Goal: Task Accomplishment & Management: Use online tool/utility

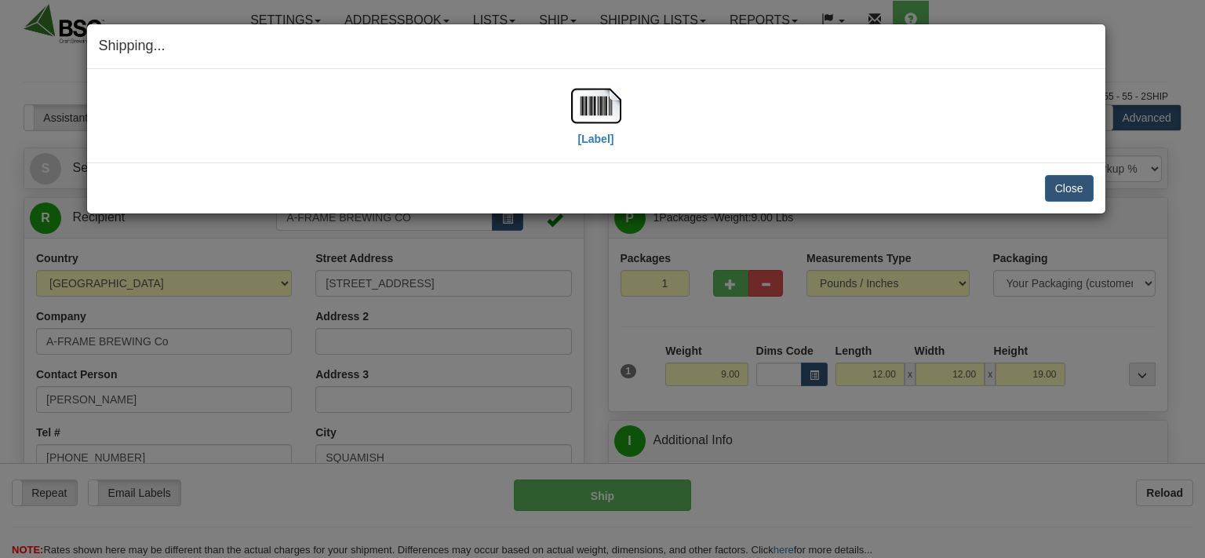
select select "0"
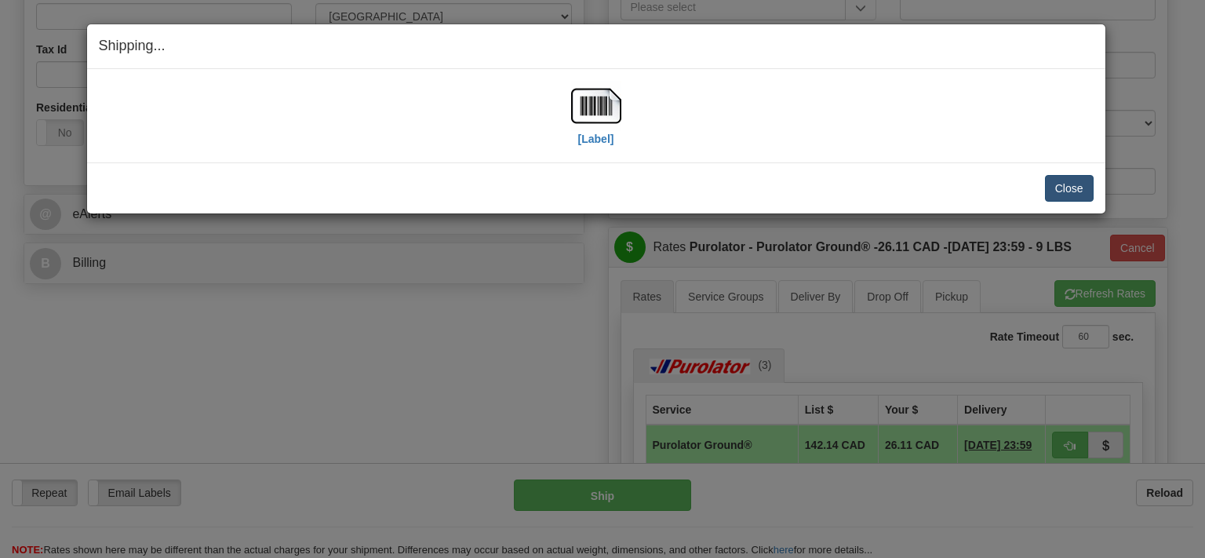
scroll to position [499, 0]
click at [1056, 188] on button "Close" at bounding box center [1069, 188] width 49 height 27
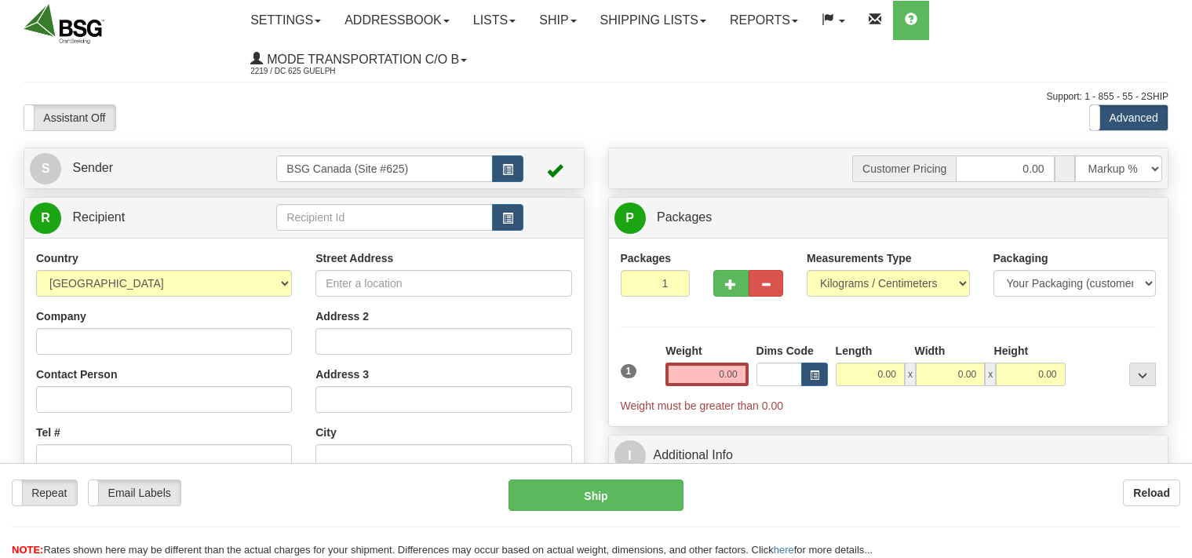
click at [358, 222] on input "text" at bounding box center [384, 217] width 216 height 27
click at [323, 217] on input "text" at bounding box center [384, 217] width 216 height 27
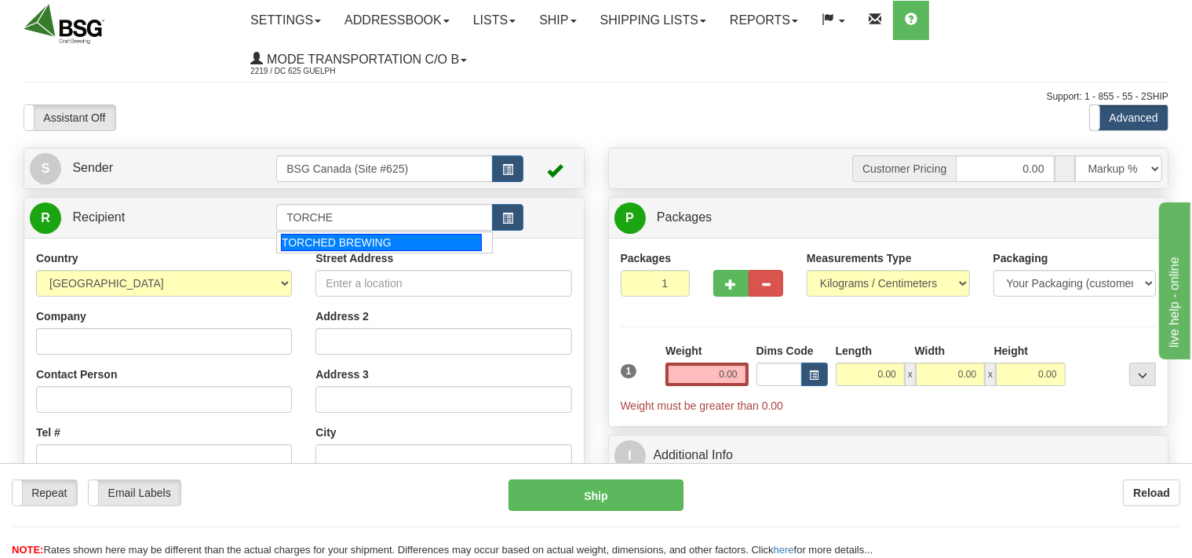
click at [351, 247] on div "TORCHED BREWING" at bounding box center [381, 242] width 201 height 17
type input "TORCHED BREWING"
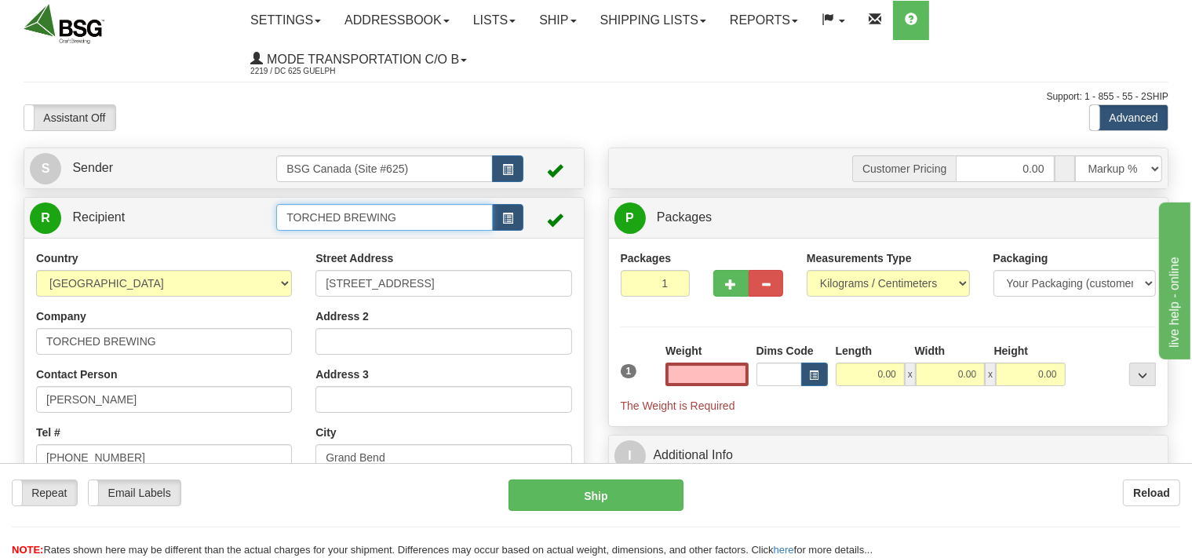
type input "0.00"
drag, startPoint x: 421, startPoint y: 217, endPoint x: 226, endPoint y: 228, distance: 195.7
click at [276, 228] on input "TORCHED BREWING" at bounding box center [384, 217] width 216 height 27
drag, startPoint x: 421, startPoint y: 218, endPoint x: 213, endPoint y: 235, distance: 208.7
click at [276, 231] on input "BLUE WATER MOTEL" at bounding box center [384, 217] width 216 height 27
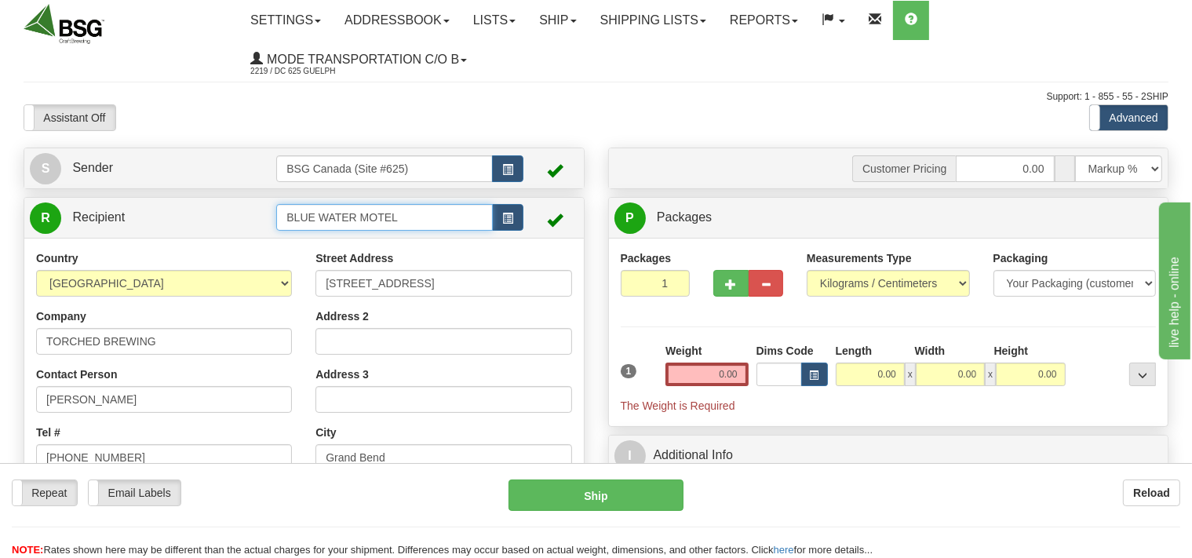
type input "BLUE WATER MOTEL"
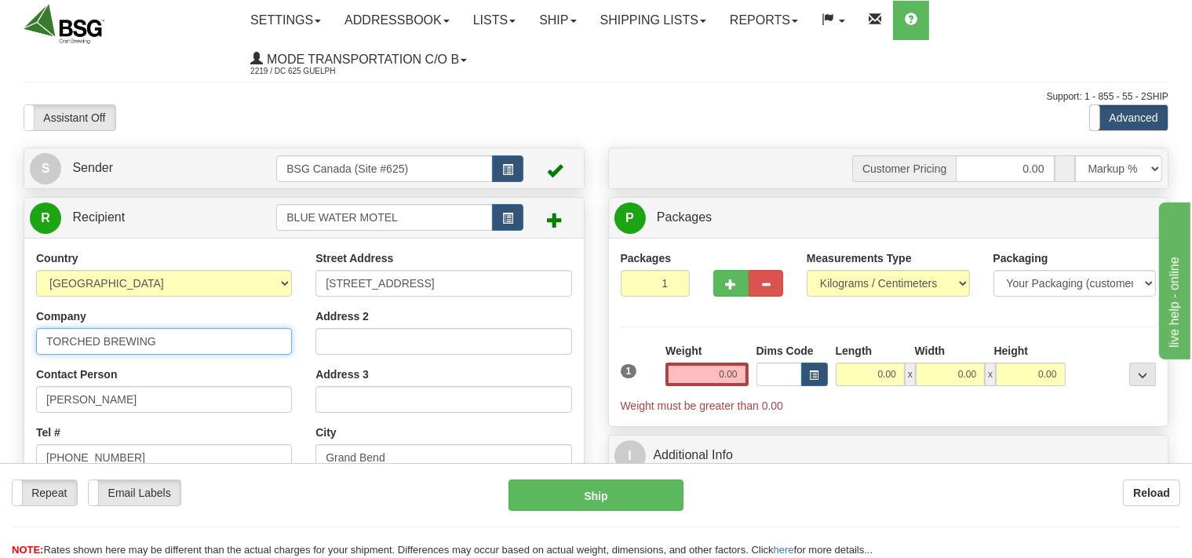
drag, startPoint x: 166, startPoint y: 344, endPoint x: 7, endPoint y: 328, distance: 160.1
click at [36, 328] on input "TORCHED BREWING" at bounding box center [164, 341] width 256 height 27
paste input "BLUE WATER MOTEL"
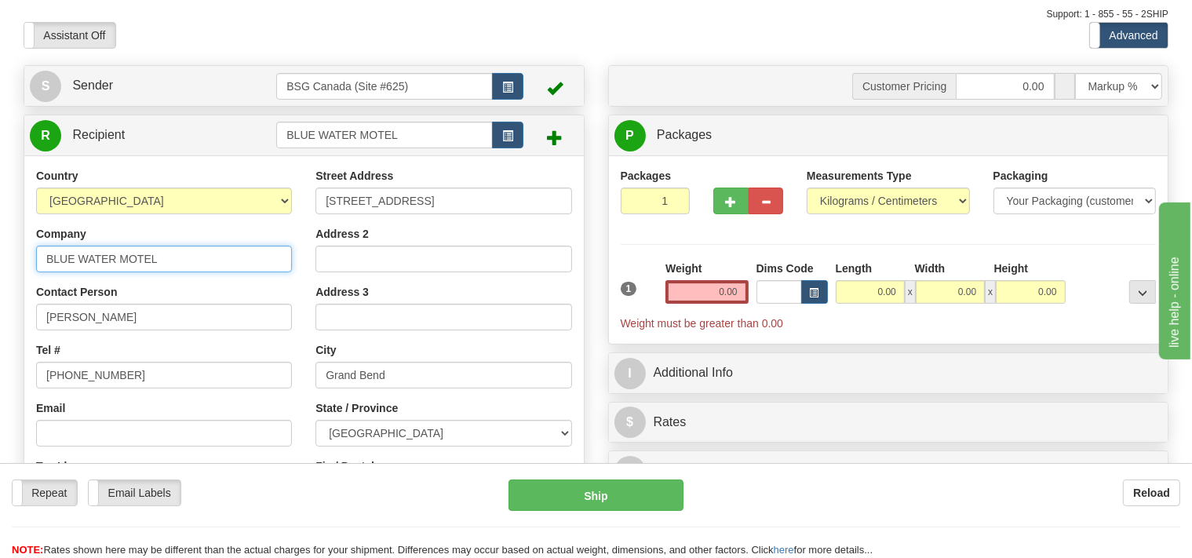
type input "BLUE WATER MOTEL"
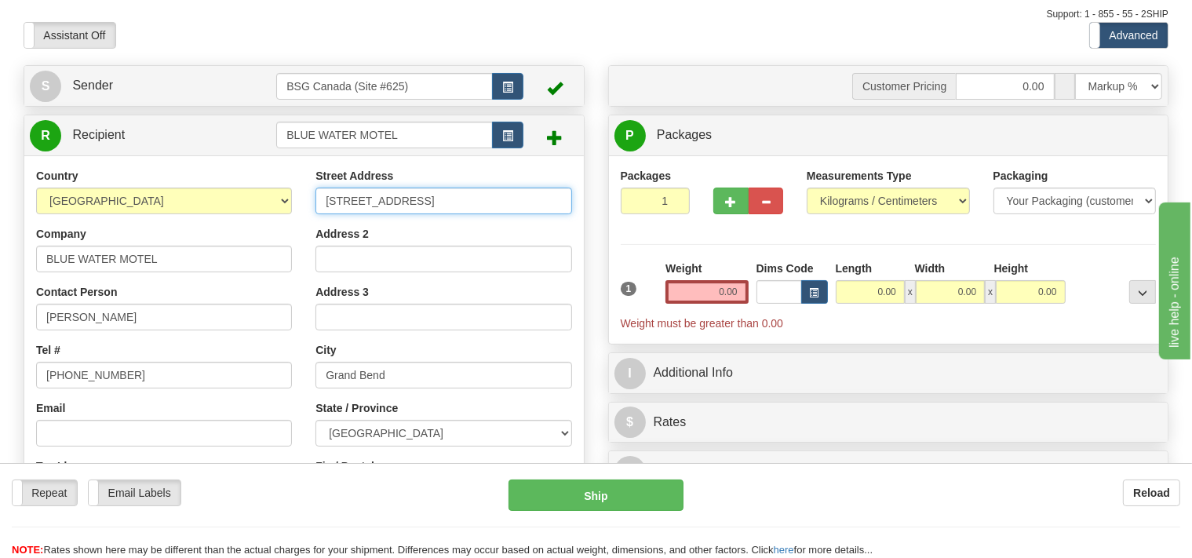
drag, startPoint x: 437, startPoint y: 210, endPoint x: 315, endPoint y: 202, distance: 121.9
click at [315, 202] on input "36 Ontario St North" at bounding box center [443, 201] width 256 height 27
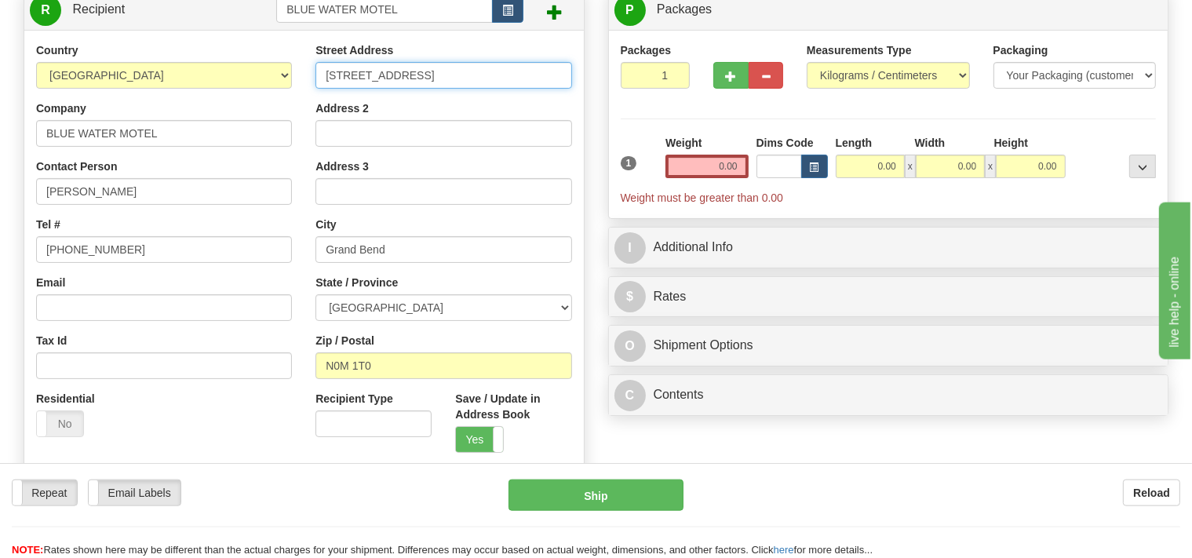
scroll to position [248, 0]
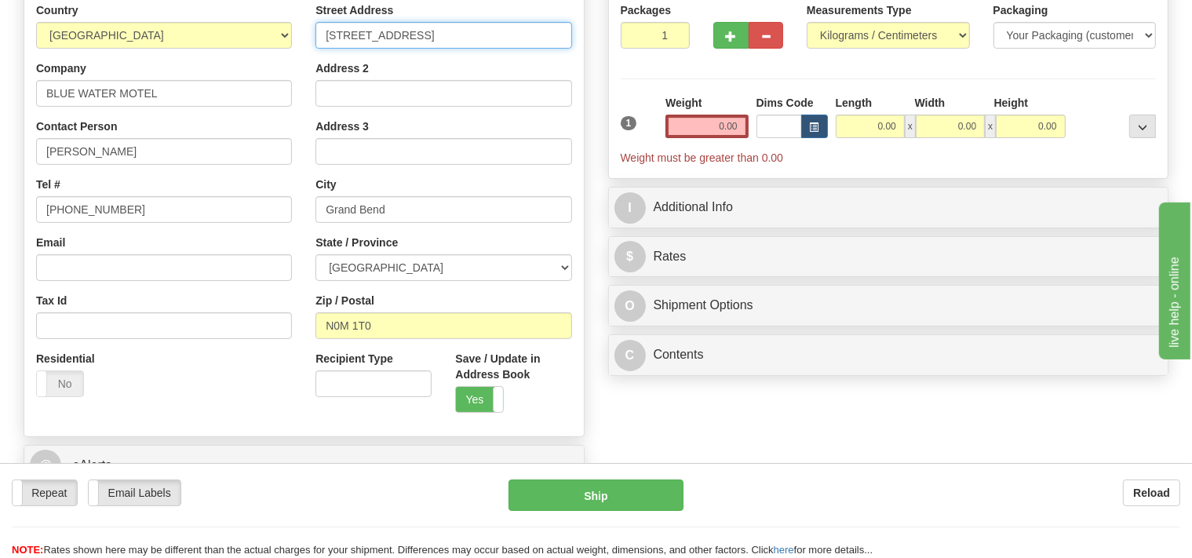
type input "121 Ontario St"
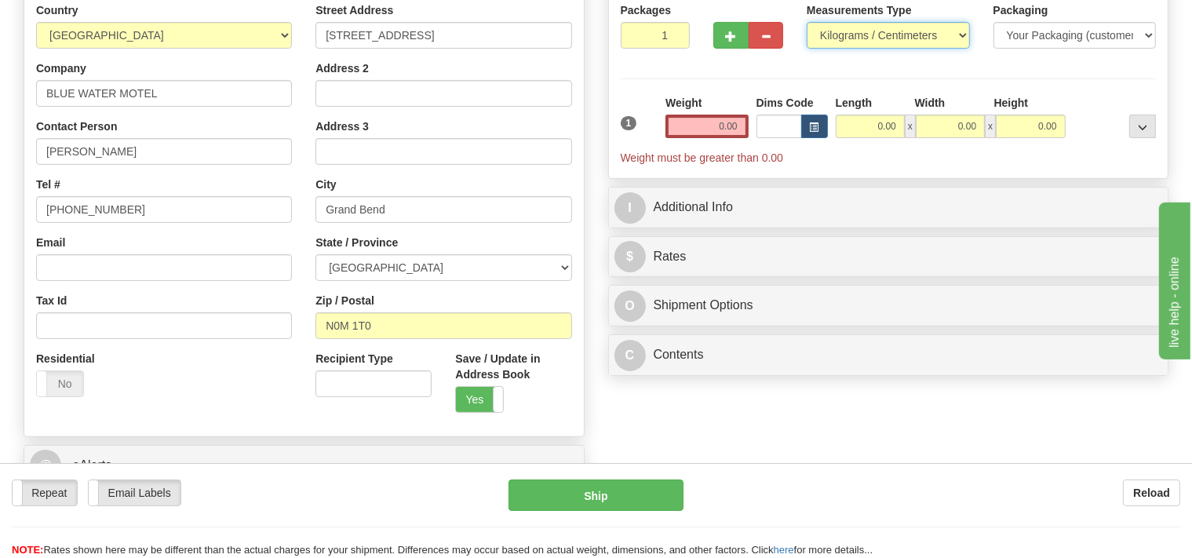
click at [807, 22] on select "Pounds / Inches Kilograms / Centimeters" at bounding box center [888, 35] width 163 height 27
select select "0"
click option "Pounds / Inches" at bounding box center [0, 0] width 0 height 0
click at [715, 124] on input "0.00" at bounding box center [706, 127] width 82 height 24
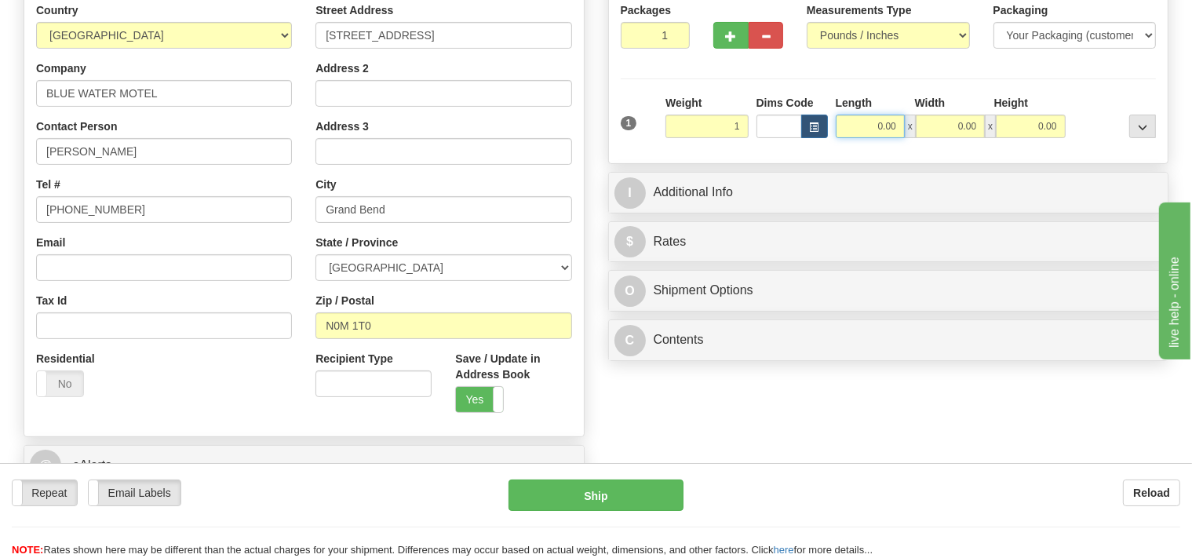
type input "1.00"
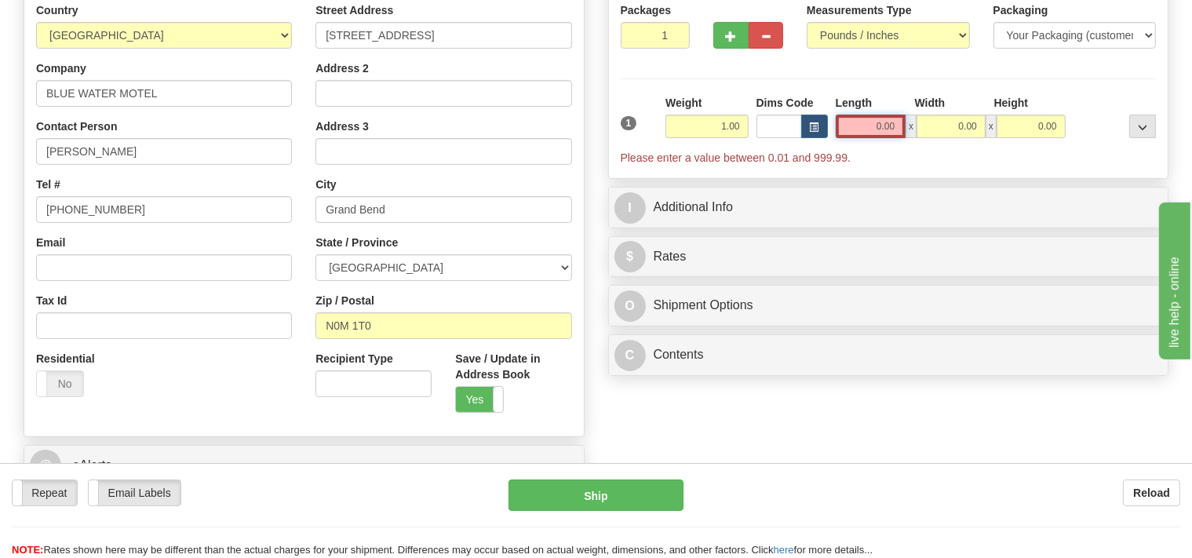
click at [858, 126] on input "0.00" at bounding box center [871, 127] width 71 height 24
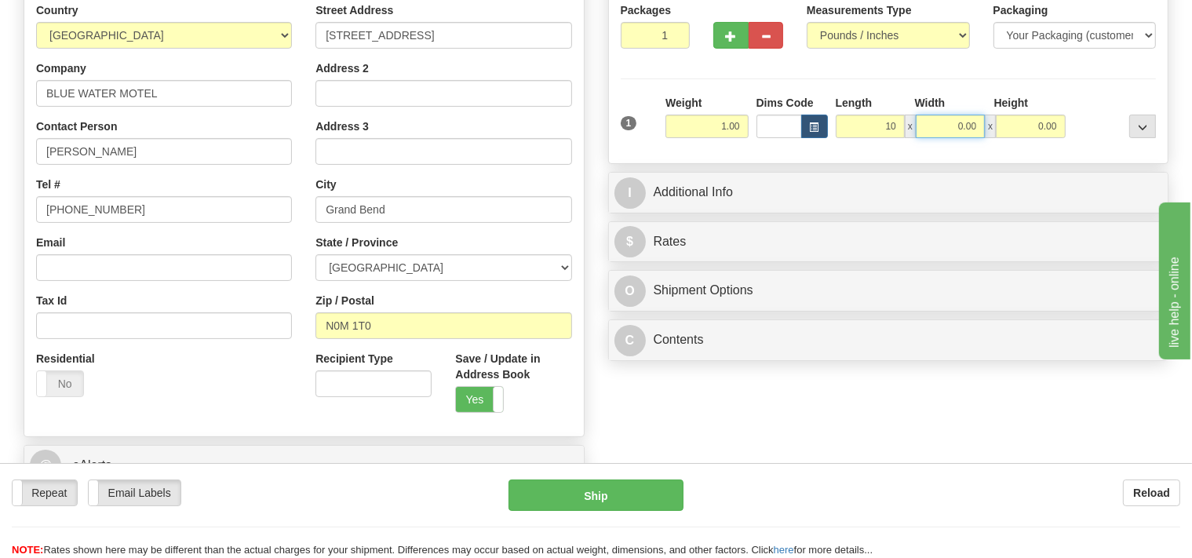
type input "10.00"
click at [945, 124] on input "0.00" at bounding box center [950, 127] width 69 height 24
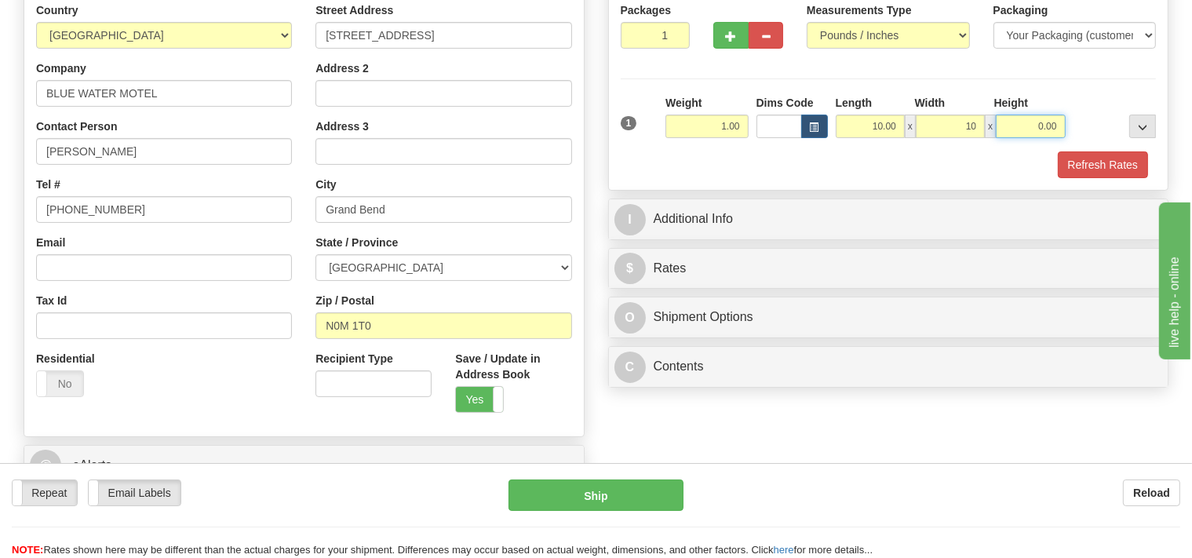
type input "10.00"
click at [1021, 130] on input "0.00" at bounding box center [1030, 127] width 69 height 24
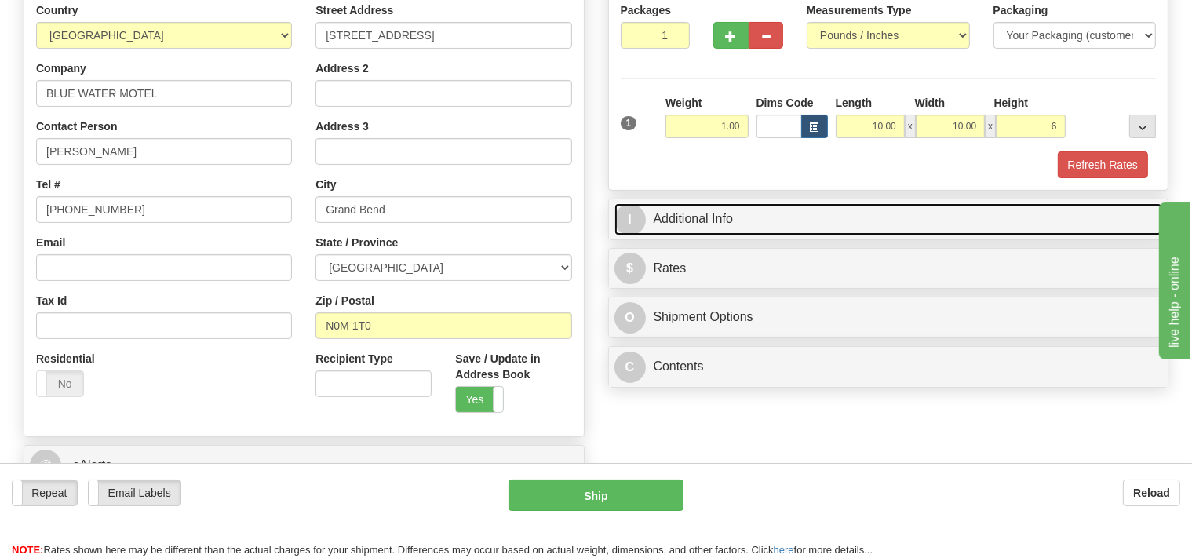
type input "6.00"
click at [789, 228] on link "I Additional Info" at bounding box center [888, 219] width 548 height 32
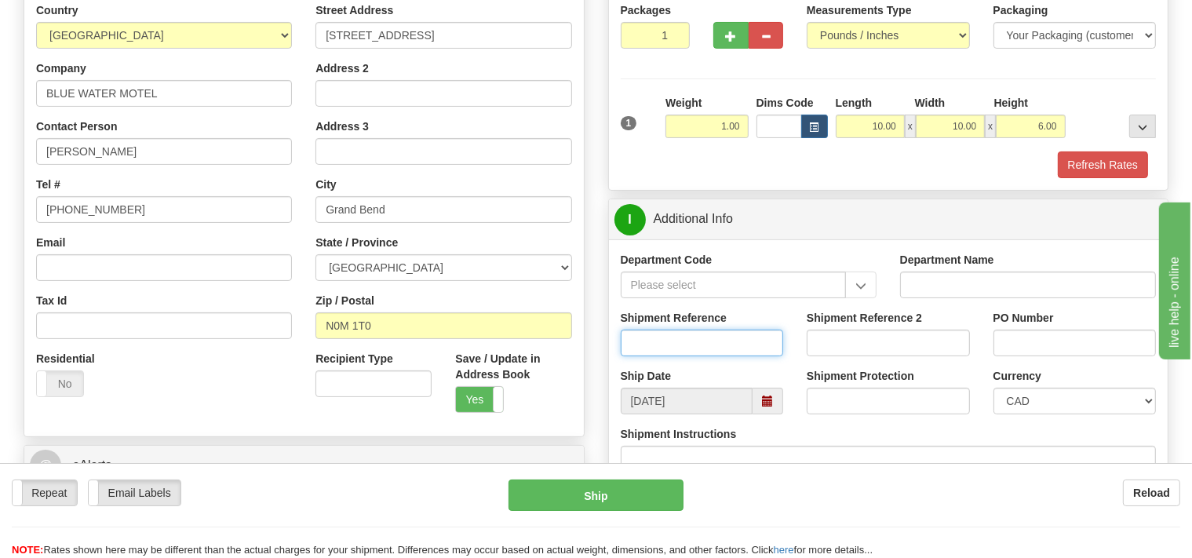
click at [707, 343] on input "Shipment Reference" at bounding box center [702, 343] width 163 height 27
type input "SO170-147257"
click at [1088, 167] on button "Refresh Rates" at bounding box center [1103, 164] width 90 height 27
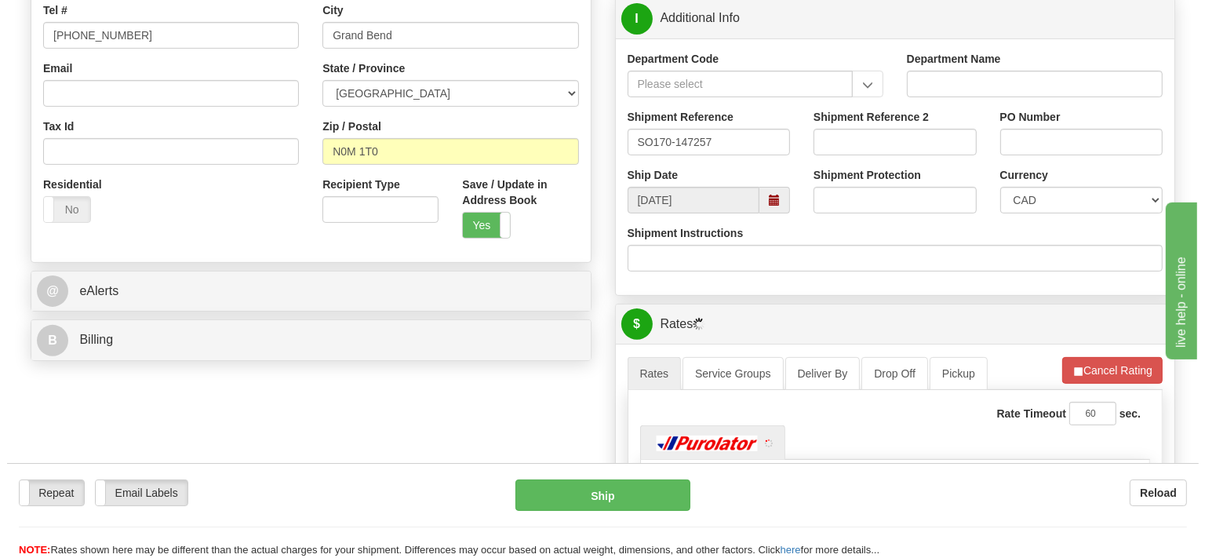
scroll to position [497, 0]
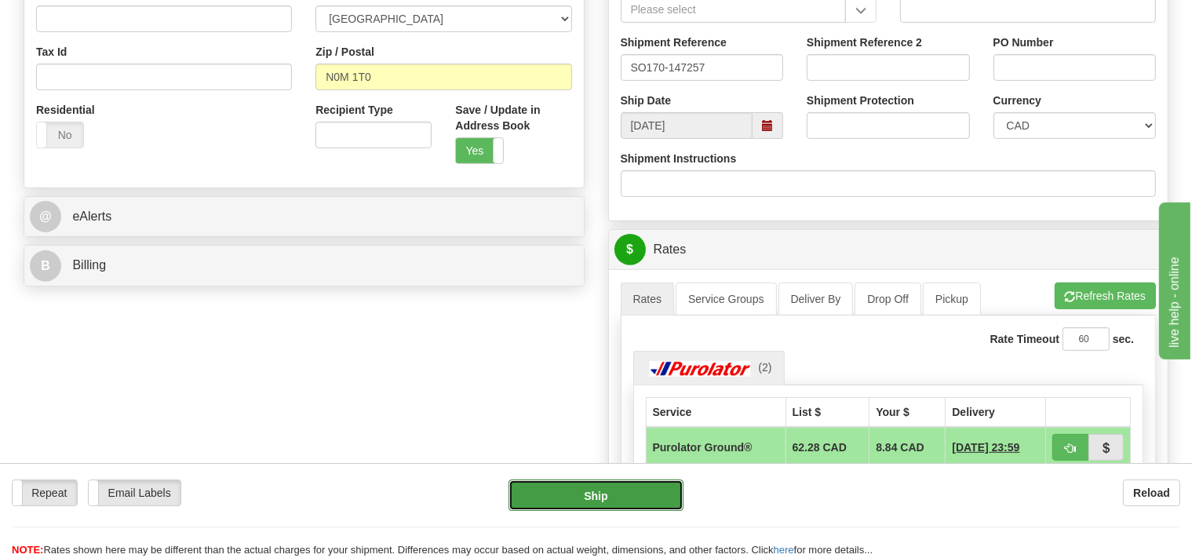
click at [642, 501] on button "Ship" at bounding box center [595, 494] width 175 height 31
type input "260"
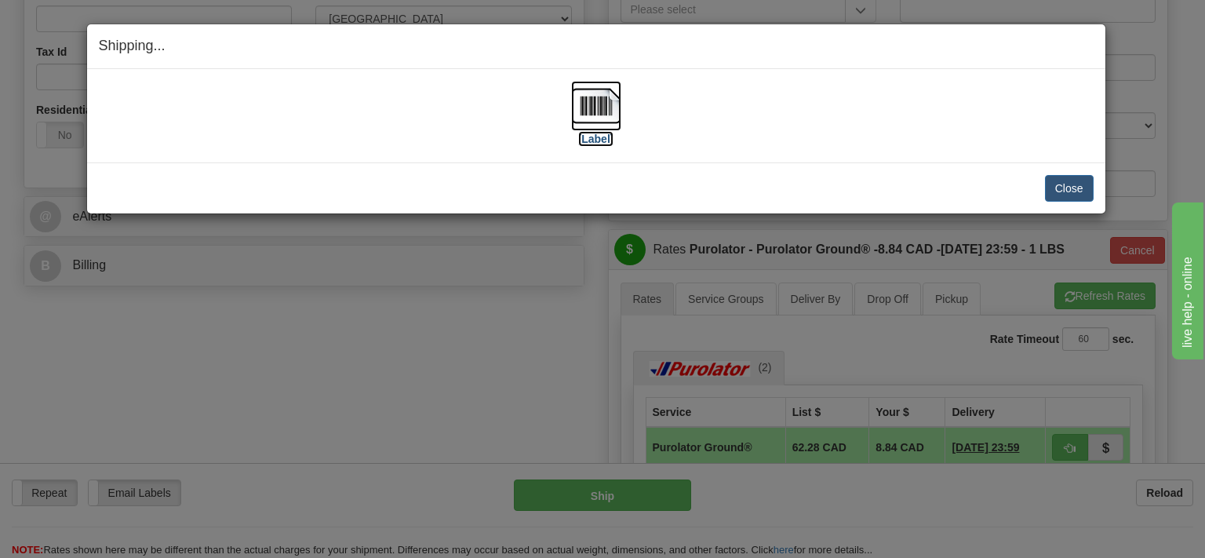
click at [603, 111] on img at bounding box center [596, 106] width 50 height 50
